Goal: Feedback & Contribution: Leave review/rating

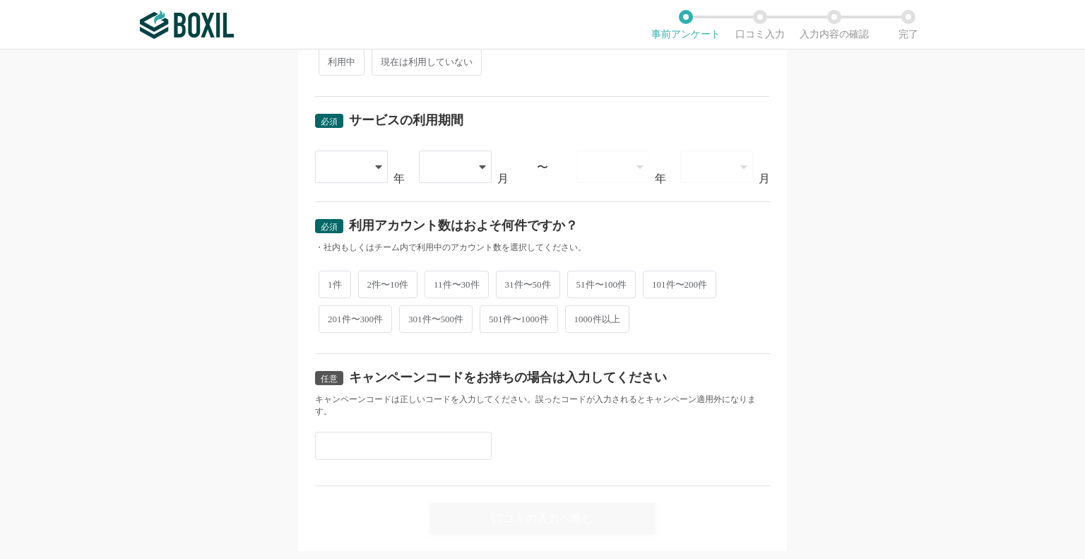
scroll to position [564, 0]
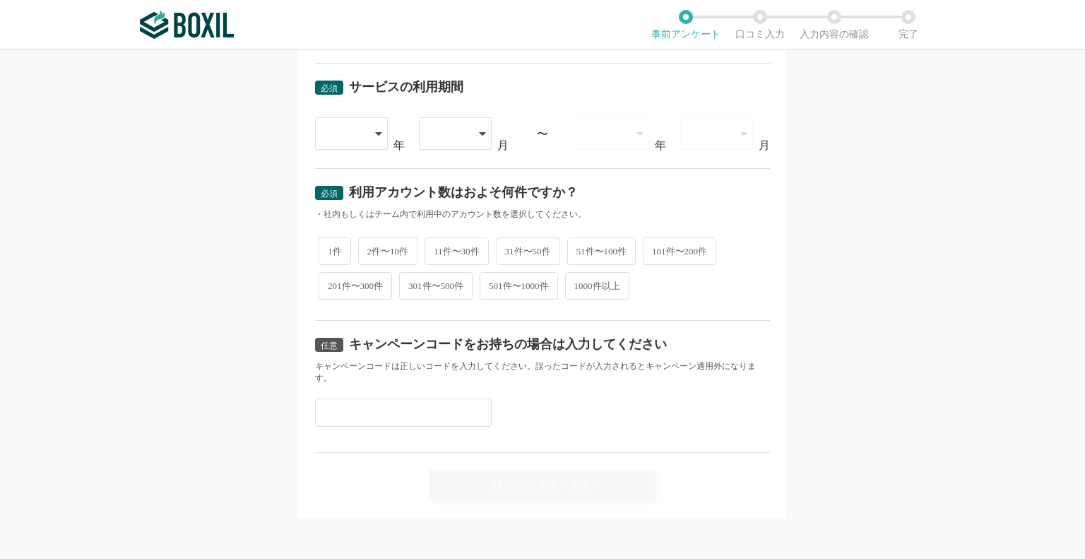
click at [427, 342] on div "キャンペーンコードをお持ちの場合は入力してください" at bounding box center [508, 344] width 318 height 13
drag, startPoint x: 332, startPoint y: 365, endPoint x: 449, endPoint y: 367, distance: 116.6
click at [418, 367] on div "キャンペーンコードは正しいコードを入力してください。誤ったコードが入力されるとキャンペーン適用外になります。" at bounding box center [542, 372] width 455 height 24
click at [454, 367] on div "キャンペーンコードは正しいコードを入力してください。誤ったコードが入力されるとキャンペーン適用外になります。" at bounding box center [542, 372] width 455 height 24
drag, startPoint x: 509, startPoint y: 477, endPoint x: 521, endPoint y: 477, distance: 11.3
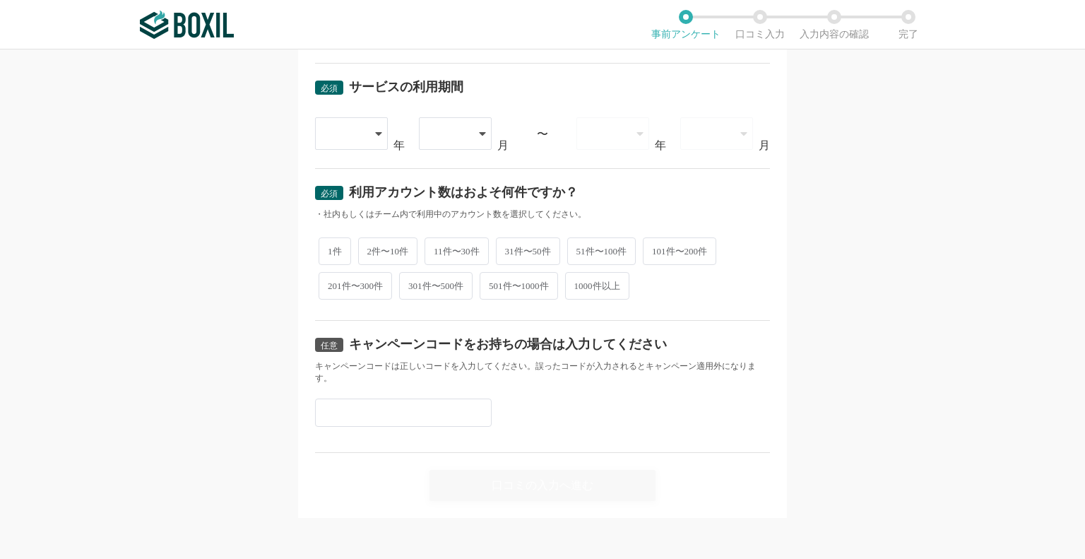
click at [516, 477] on div "口コミの入力へ進む" at bounding box center [542, 477] width 455 height 48
drag, startPoint x: 561, startPoint y: 428, endPoint x: 502, endPoint y: 460, distance: 67.3
click at [531, 449] on div "任意 キャンペーンコードをお持ちの場合は入力してください キャンペーンコードは正しいコードを入力してください。誤ったコードが入力されるとキャンペーン適用外にな…" at bounding box center [542, 387] width 455 height 132
drag, startPoint x: 427, startPoint y: 473, endPoint x: 688, endPoint y: 481, distance: 261.5
click at [684, 483] on div "口コミの入力へ進む" at bounding box center [542, 477] width 455 height 48
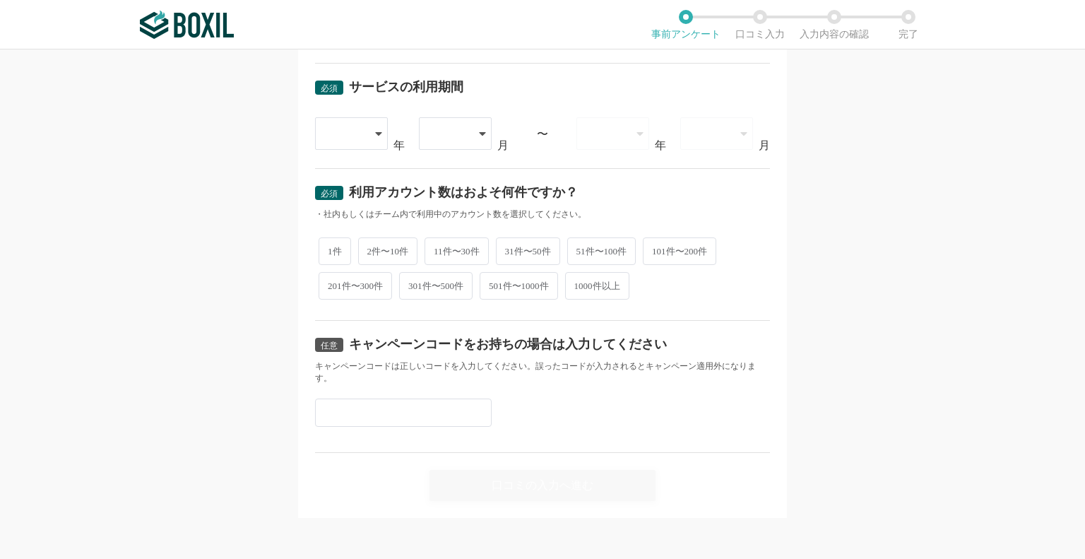
click at [690, 477] on div "口コミの入力へ進む" at bounding box center [542, 477] width 455 height 48
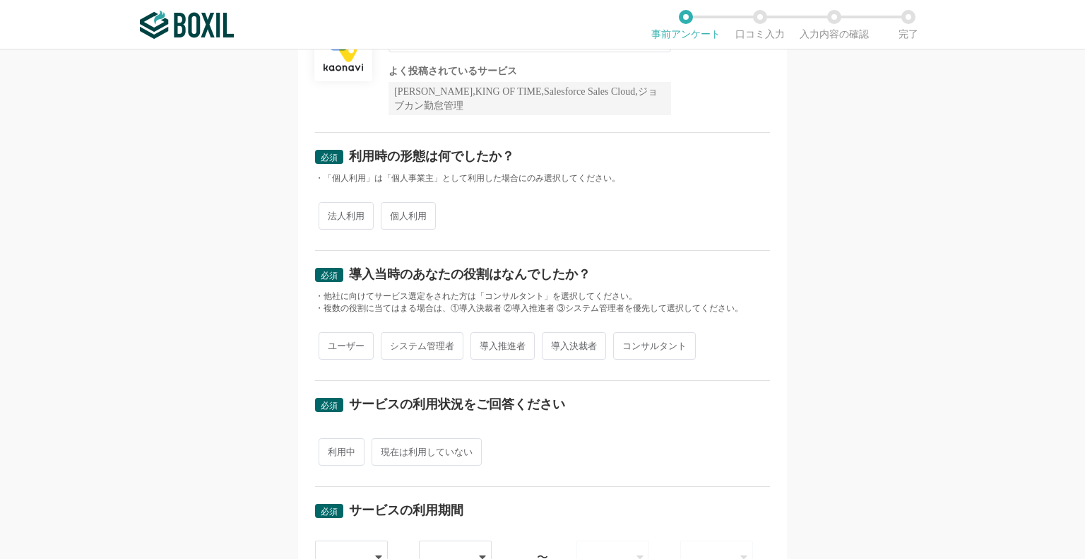
scroll to position [0, 0]
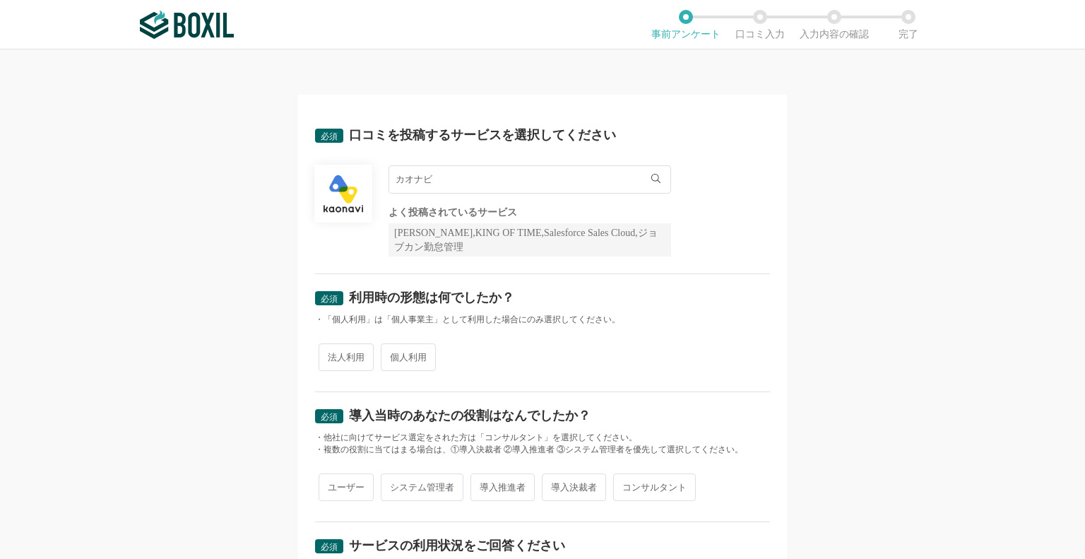
click at [474, 174] on input "カオナビ" at bounding box center [530, 179] width 283 height 28
click at [560, 175] on input "カオナビ" at bounding box center [530, 179] width 283 height 28
click at [557, 180] on input "カオナビ" at bounding box center [530, 179] width 283 height 28
drag, startPoint x: 500, startPoint y: 177, endPoint x: 382, endPoint y: 177, distance: 118.7
click at [382, 177] on div "カオナビ カオナビ よく投稿されているサービス Sansan,KING OF TIME,Salesforce Sales Cloud,ジョブカン勤怠管理" at bounding box center [542, 210] width 455 height 91
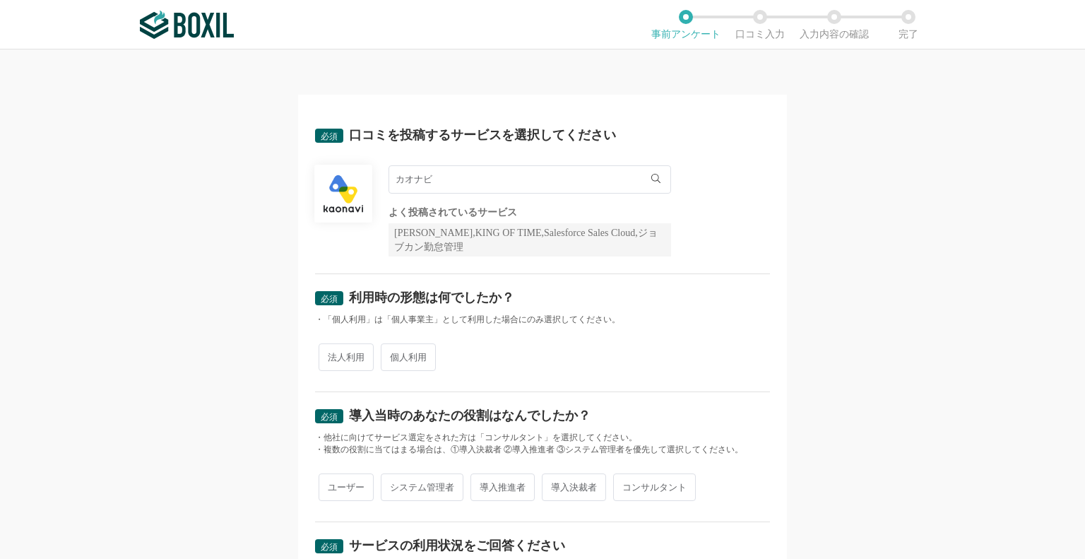
type input "S"
type input "さ"
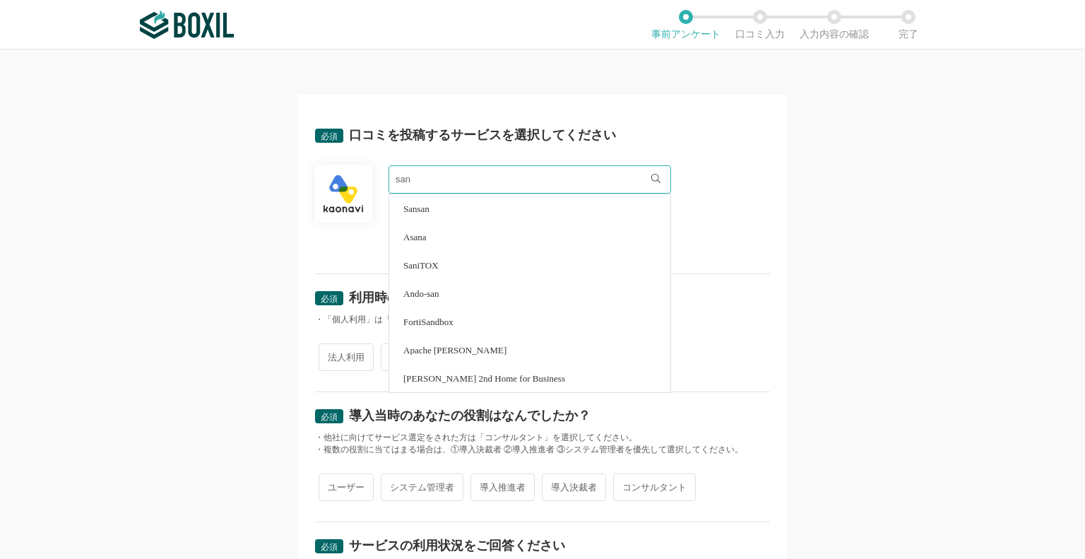
click at [433, 206] on li "Sansan" at bounding box center [529, 208] width 281 height 28
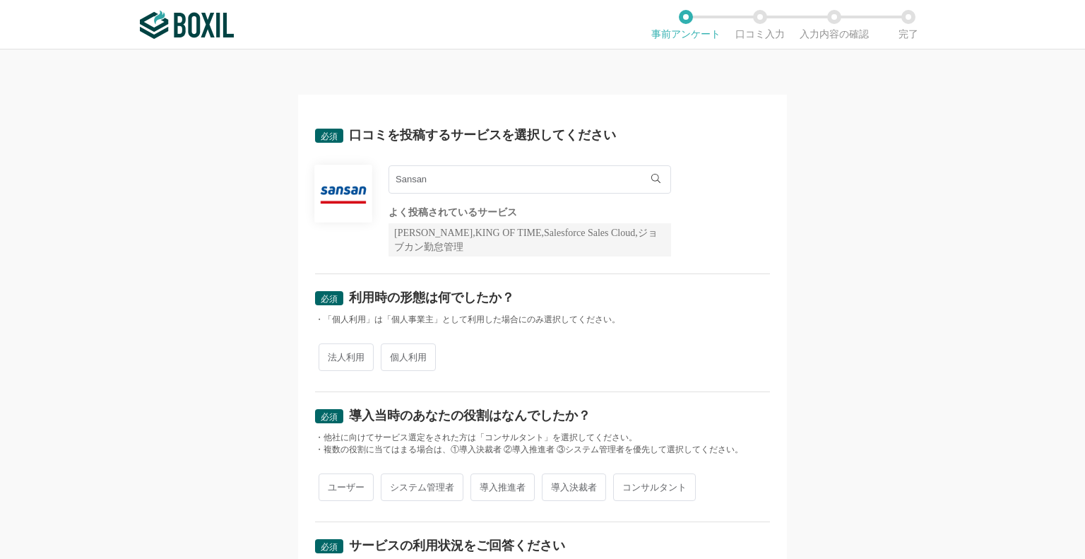
click at [444, 181] on input "Sansan" at bounding box center [530, 179] width 283 height 28
type input "S"
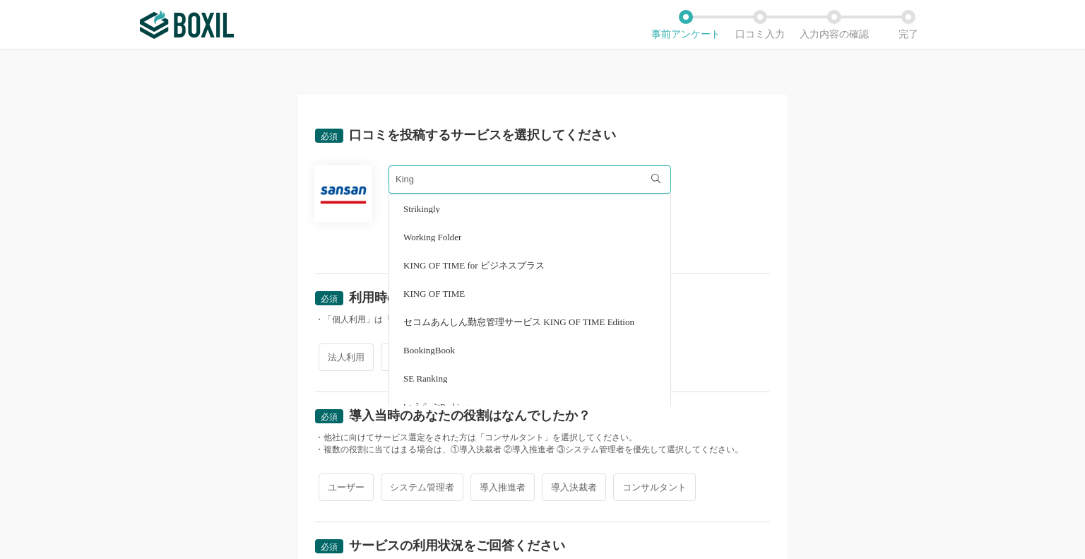
click at [447, 289] on span "KING OF TIME" at bounding box center [433, 293] width 61 height 9
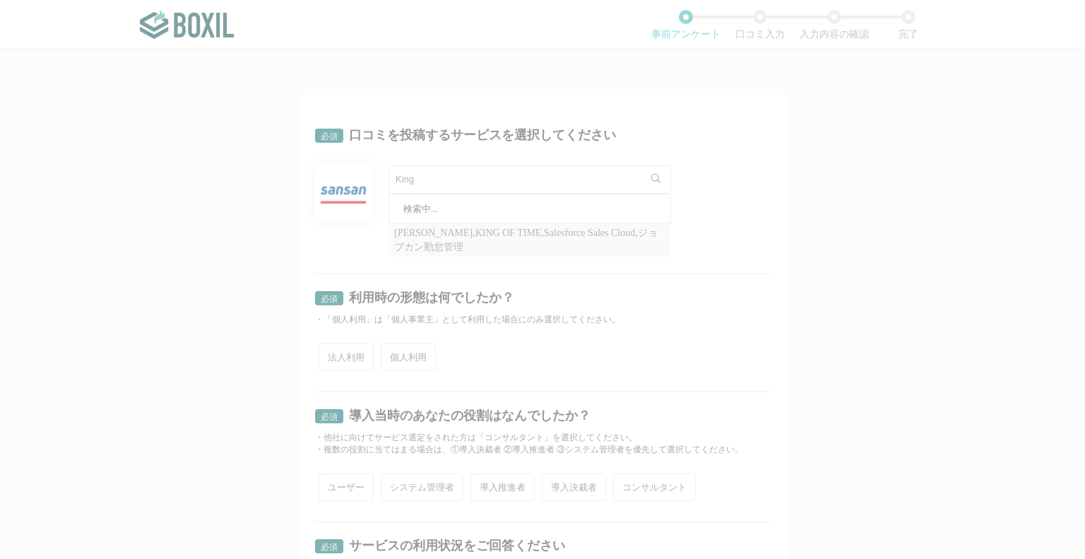
type input "KING OF TIME"
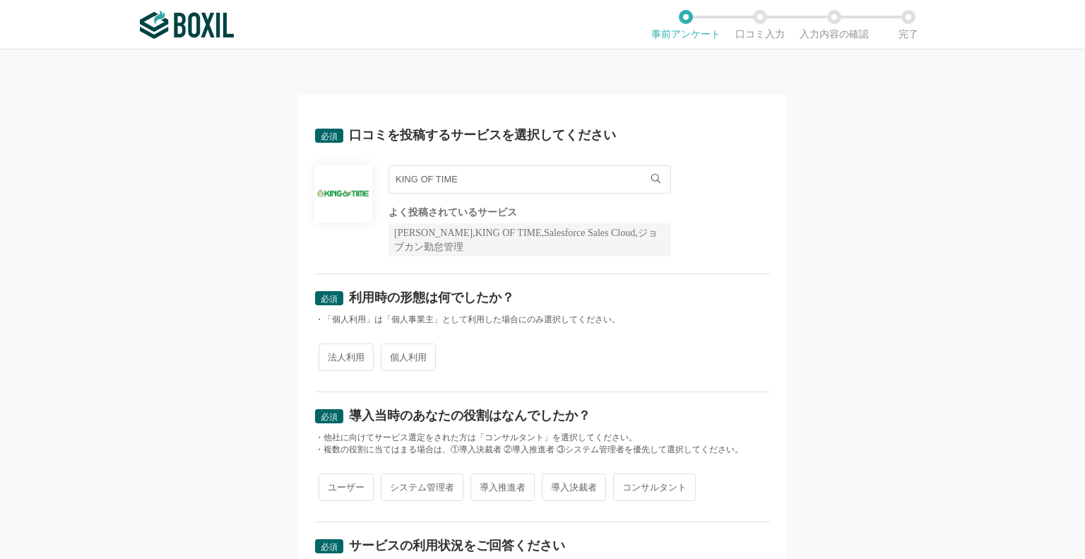
drag, startPoint x: 476, startPoint y: 177, endPoint x: 354, endPoint y: 177, distance: 122.2
click at [352, 189] on div "KING OF TIME KING OF TIME for ビジネスプラス KING OF TIME セコムあんしん勤怠管理サービス KING OF TIME…" at bounding box center [542, 210] width 455 height 91
drag, startPoint x: 192, startPoint y: 138, endPoint x: 232, endPoint y: 179, distance: 56.5
click at [191, 135] on div "必須 口コミを投稿するサービスを選択してください よく投稿されているサービス Sansan,KING OF TIME,Salesforce Sales Clo…" at bounding box center [542, 303] width 1085 height 509
click at [184, 550] on div "必須 口コミを投稿するサービスを選択してください よく投稿されているサービス Sansan,KING OF TIME,Salesforce Sales Clo…" at bounding box center [542, 303] width 1085 height 509
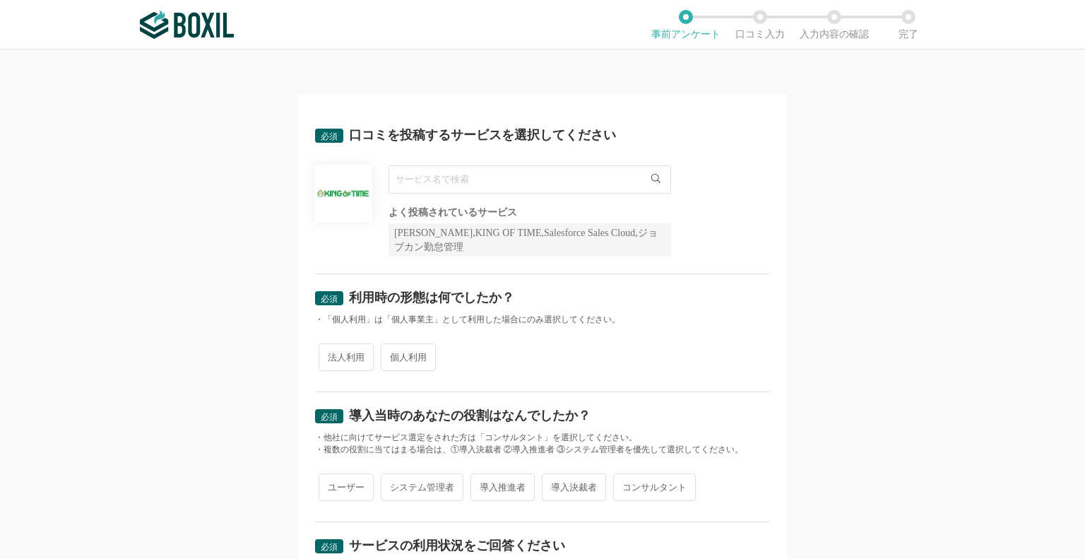
click at [206, 30] on img at bounding box center [187, 25] width 94 height 28
